Goal: Information Seeking & Learning: Learn about a topic

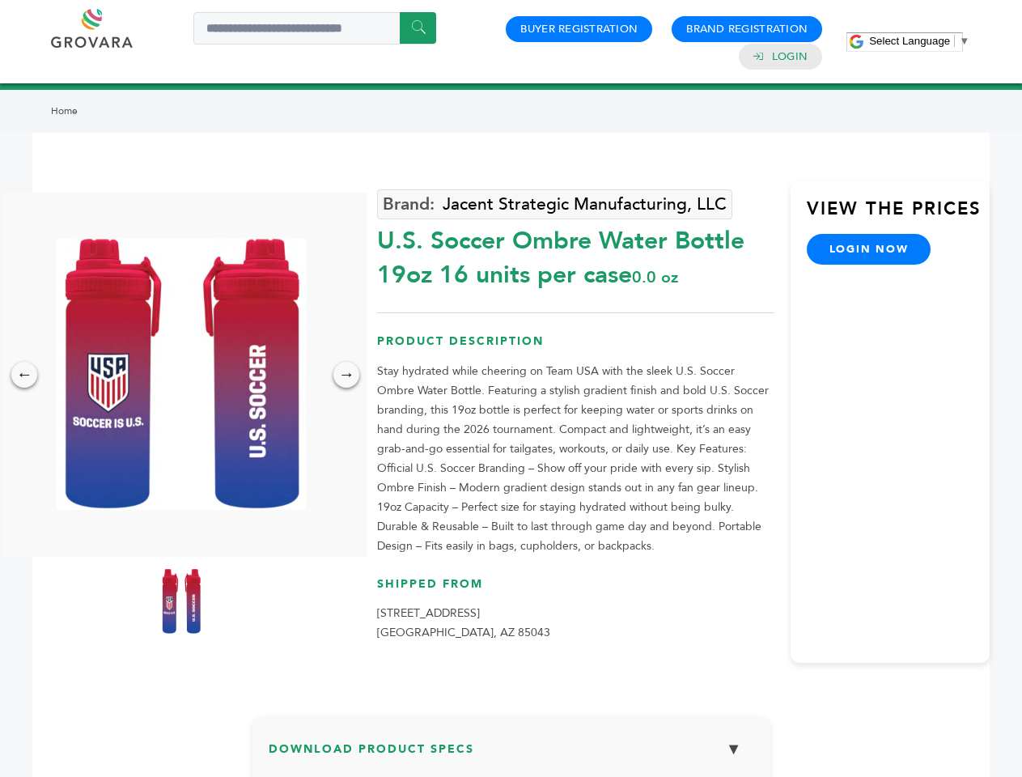
click at [919, 40] on span "Select Language" at bounding box center [909, 41] width 81 height 12
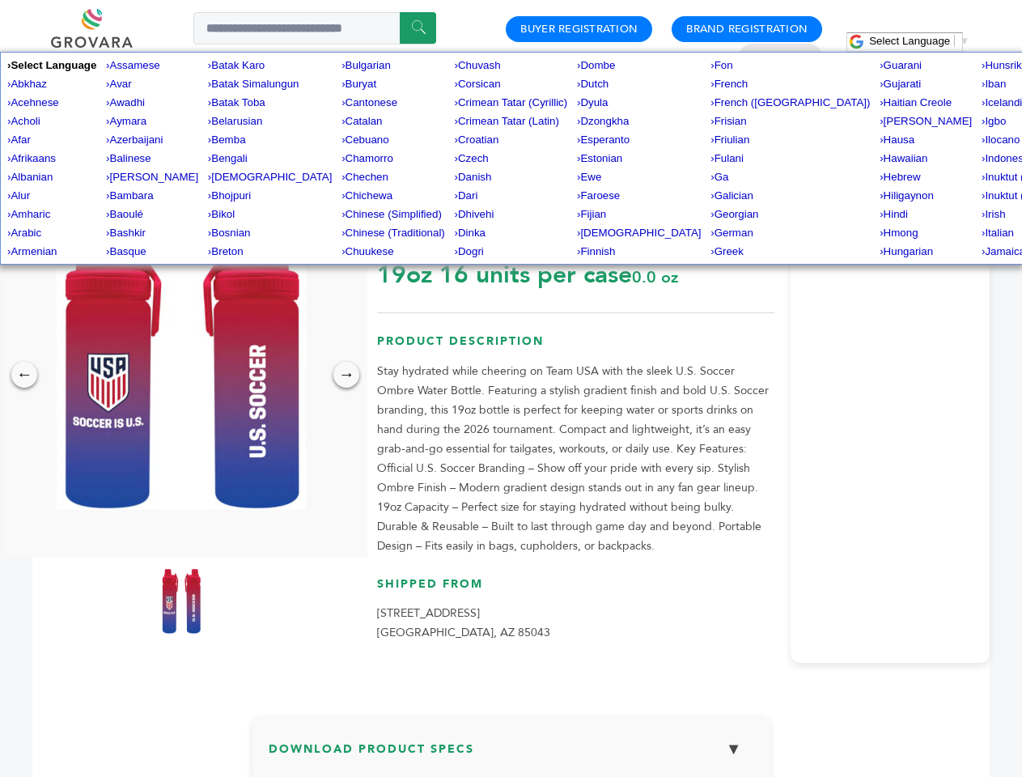
click at [181, 374] on img at bounding box center [181, 374] width 249 height 271
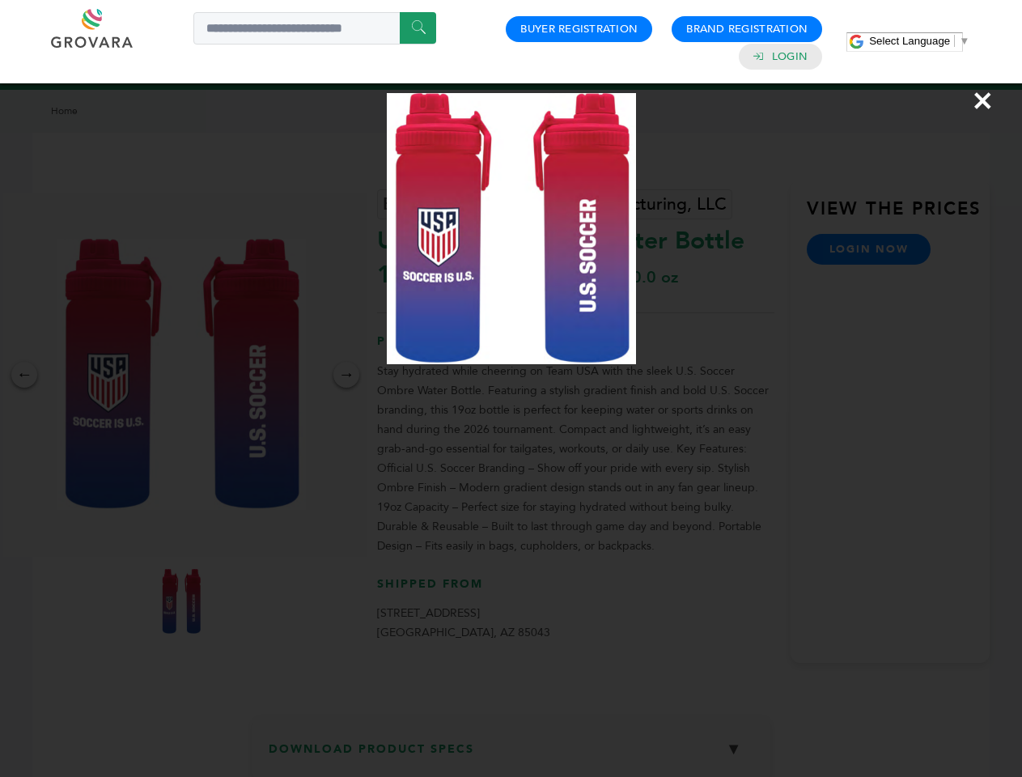
click at [24, 375] on div "×" at bounding box center [511, 388] width 1022 height 777
click at [346, 375] on div "→" at bounding box center [346, 375] width 26 height 26
click at [181, 601] on img at bounding box center [181, 601] width 40 height 65
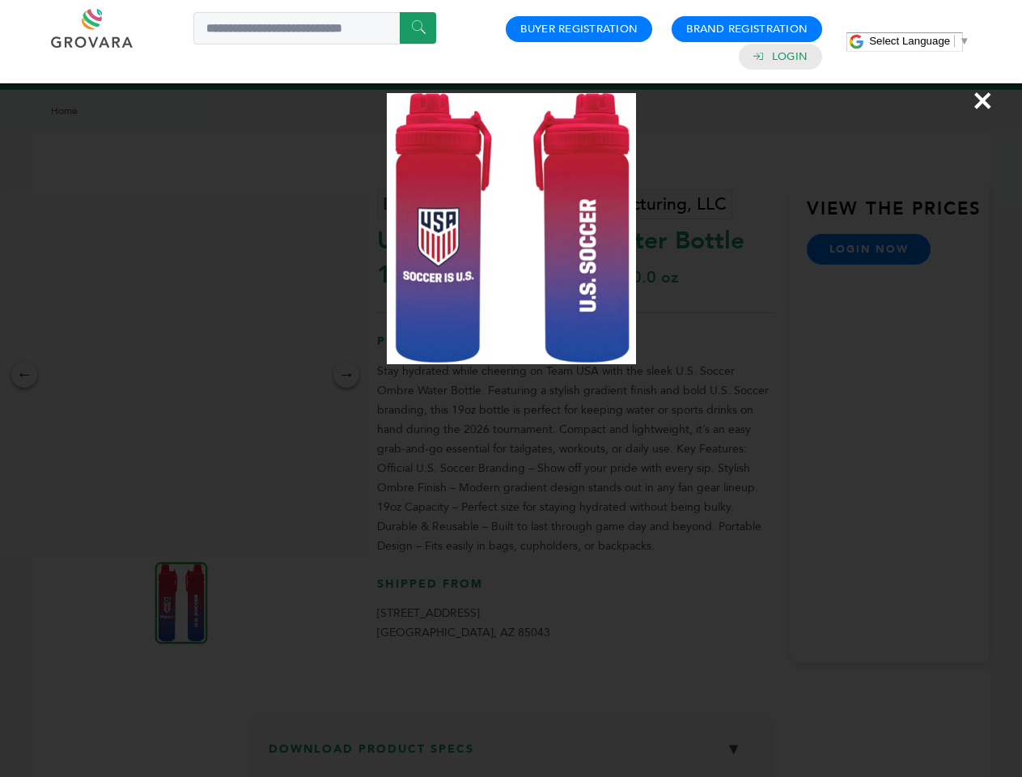
click at [511, 754] on div "×" at bounding box center [511, 388] width 1022 height 777
